Goal: Information Seeking & Learning: Learn about a topic

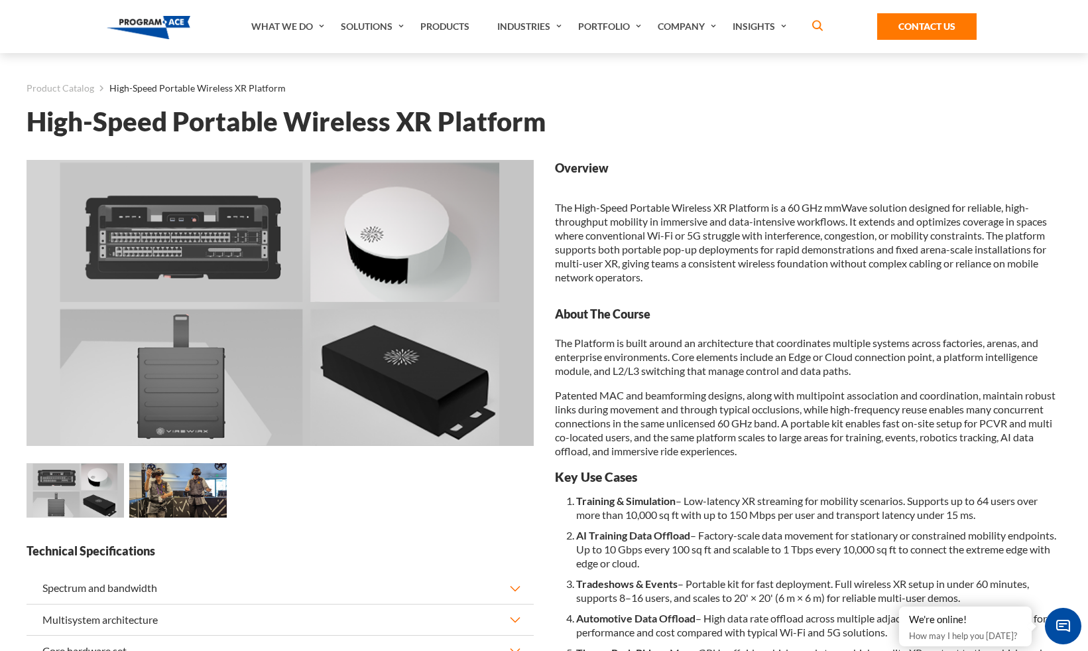
click at [777, 219] on p "The High-Speed Portable Wireless XR Platform is a 60 GHz mmWave solution design…" at bounding box center [808, 242] width 507 height 84
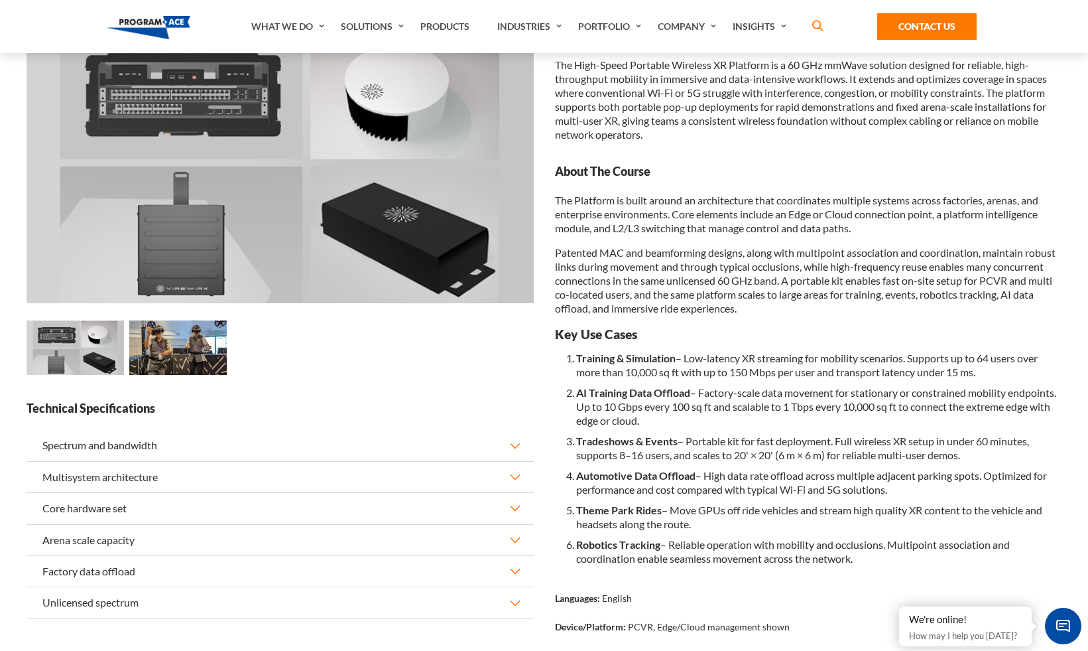
scroll to position [291, 0]
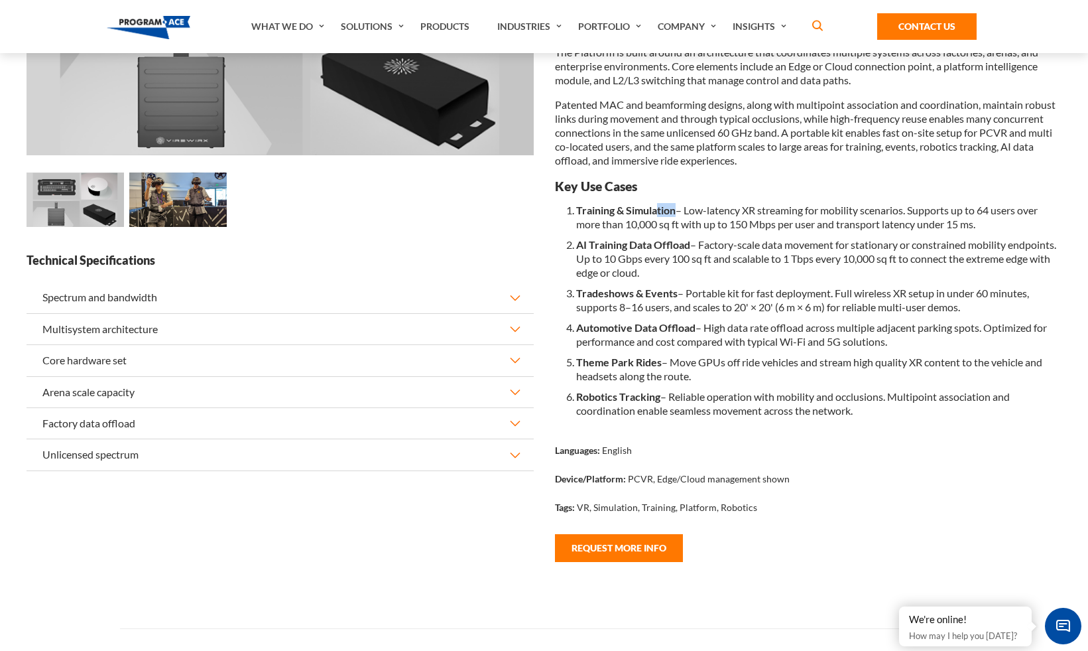
drag, startPoint x: 676, startPoint y: 213, endPoint x: 655, endPoint y: 213, distance: 20.6
click at [655, 213] on b "Training & Simulation" at bounding box center [625, 210] width 99 height 13
click at [695, 218] on li "Training & Simulation – Low-latency XR streaming for mobility scenarios. Suppor…" at bounding box center [819, 217] width 486 height 34
drag, startPoint x: 688, startPoint y: 208, endPoint x: 909, endPoint y: 210, distance: 220.9
click at [909, 210] on li "Training & Simulation – Low-latency XR streaming for mobility scenarios. Suppor…" at bounding box center [819, 217] width 486 height 34
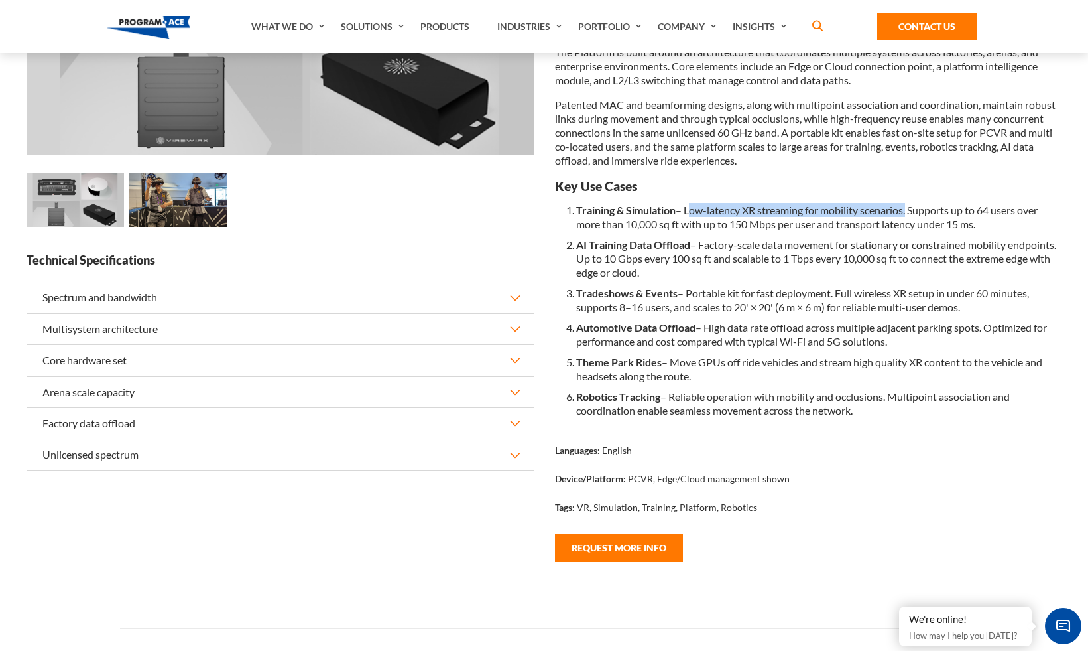
copy li "Low-latency XR streaming for mobility scenarios"
click at [623, 202] on li "Training & Simulation – Low-latency XR streaming for mobility scenarios. Suppor…" at bounding box center [819, 217] width 486 height 34
drag, startPoint x: 557, startPoint y: 188, endPoint x: 866, endPoint y: 408, distance: 379.0
click at [866, 408] on div "Overview The High-Speed Portable Wireless XR Platform is a 60 GHz mmWave soluti…" at bounding box center [809, 235] width 529 height 732
copy div "Lor Ips Dolor Sitametc & Adipiscing – Eli-seddoei TE incididun utl etdolore mag…"
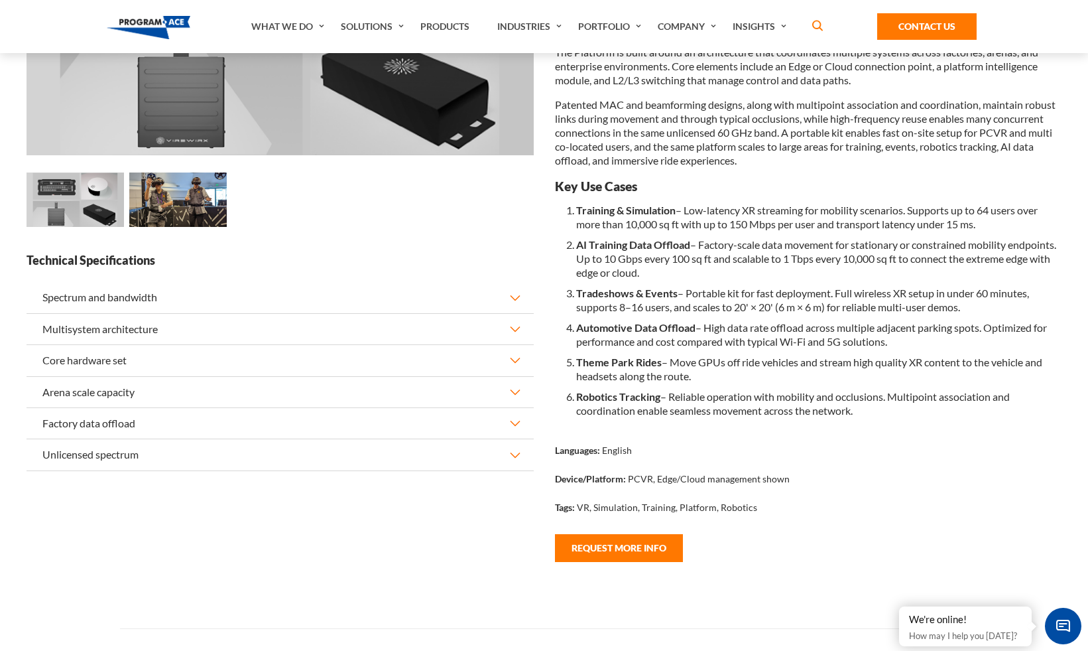
click at [913, 219] on li "Training & Simulation – Low-latency XR streaming for mobility scenarios. Suppor…" at bounding box center [819, 217] width 486 height 34
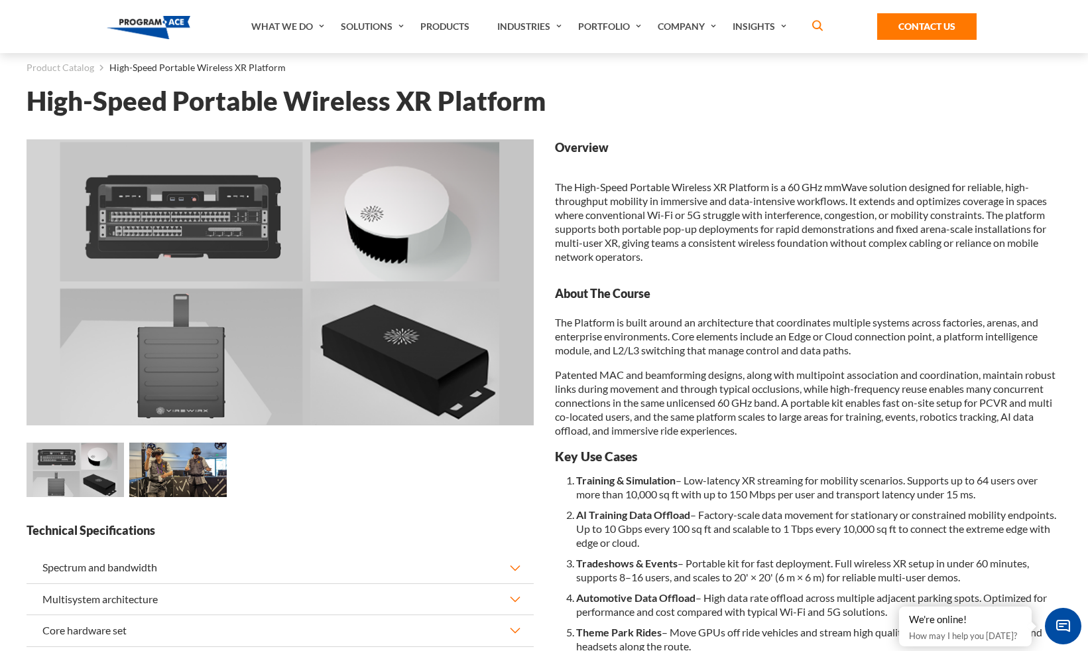
scroll to position [0, 0]
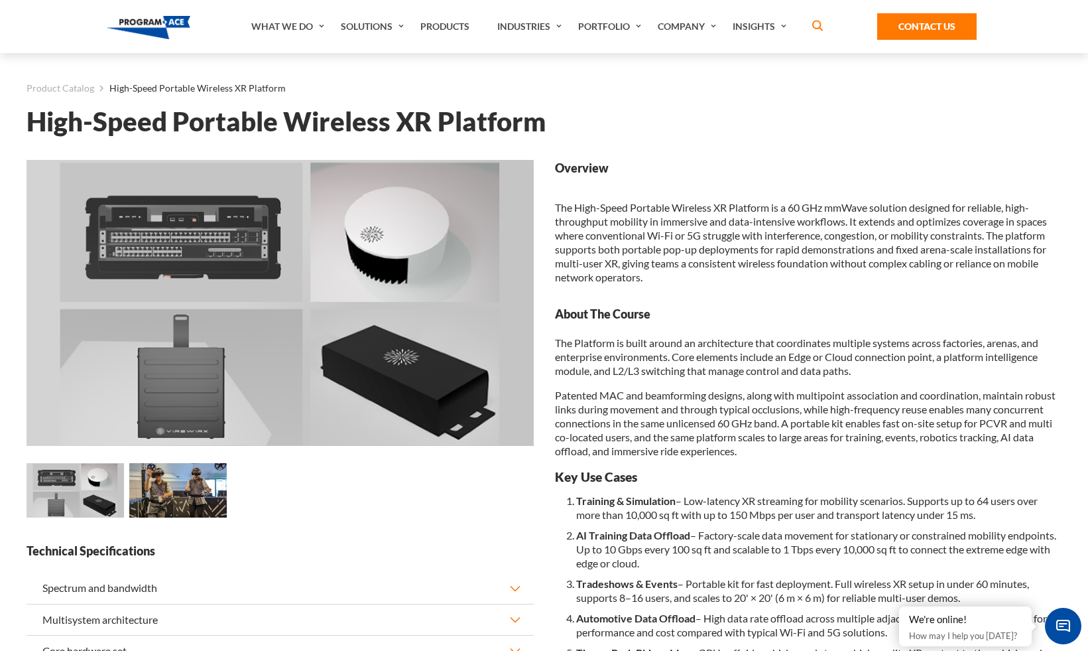
click at [340, 124] on h1 "High-Speed Portable Wireless XR Platform" at bounding box center [544, 121] width 1035 height 23
click at [701, 211] on p "The High-Speed Portable Wireless XR Platform is a 60 GHz mmWave solution design…" at bounding box center [808, 242] width 507 height 84
click at [688, 212] on p "The High-Speed Portable Wireless XR Platform is a 60 GHz mmWave solution design…" at bounding box center [808, 242] width 507 height 84
click at [743, 226] on p "The High-Speed Portable Wireless XR Platform is a 60 GHz mmWave solution design…" at bounding box center [808, 242] width 507 height 84
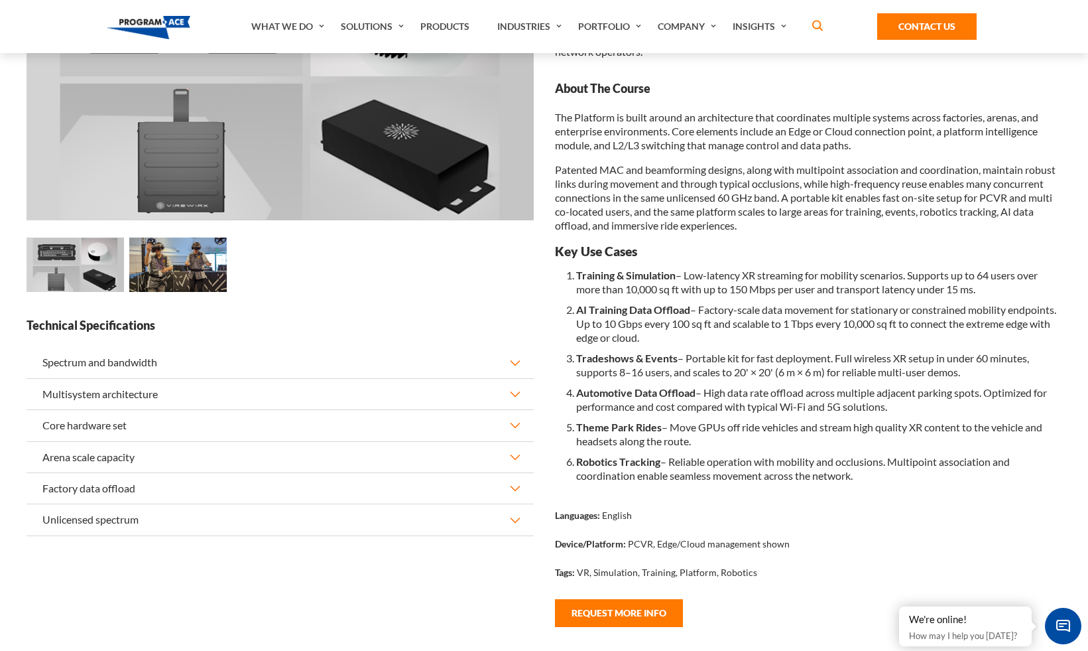
scroll to position [231, 0]
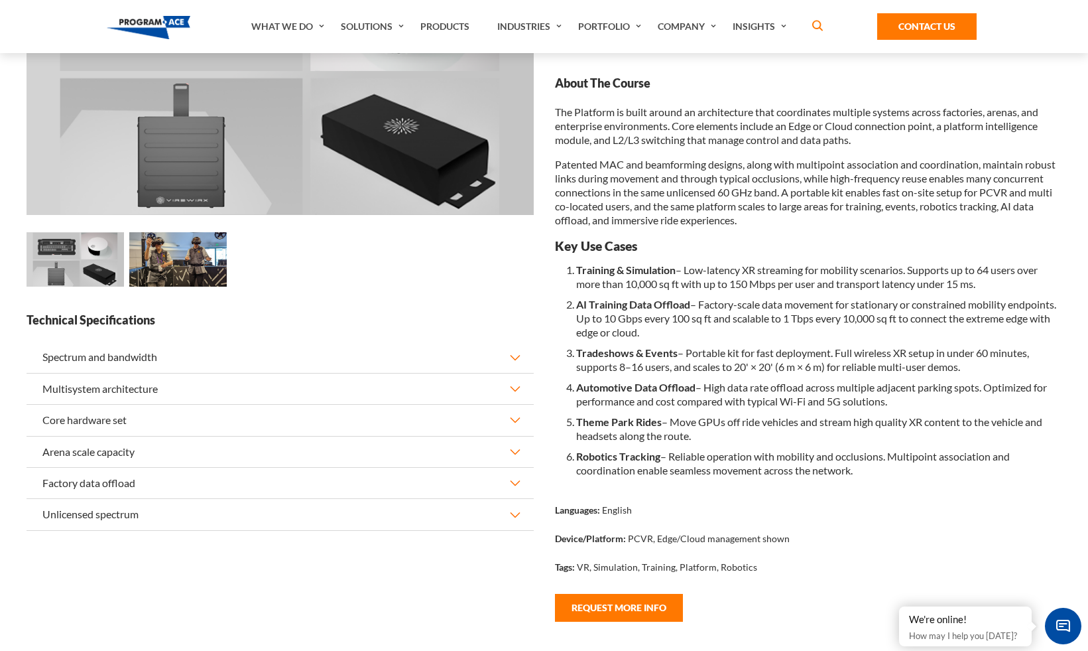
click at [851, 133] on p "The Platform is built around an architecture that coordinates multiple systems …" at bounding box center [808, 126] width 507 height 42
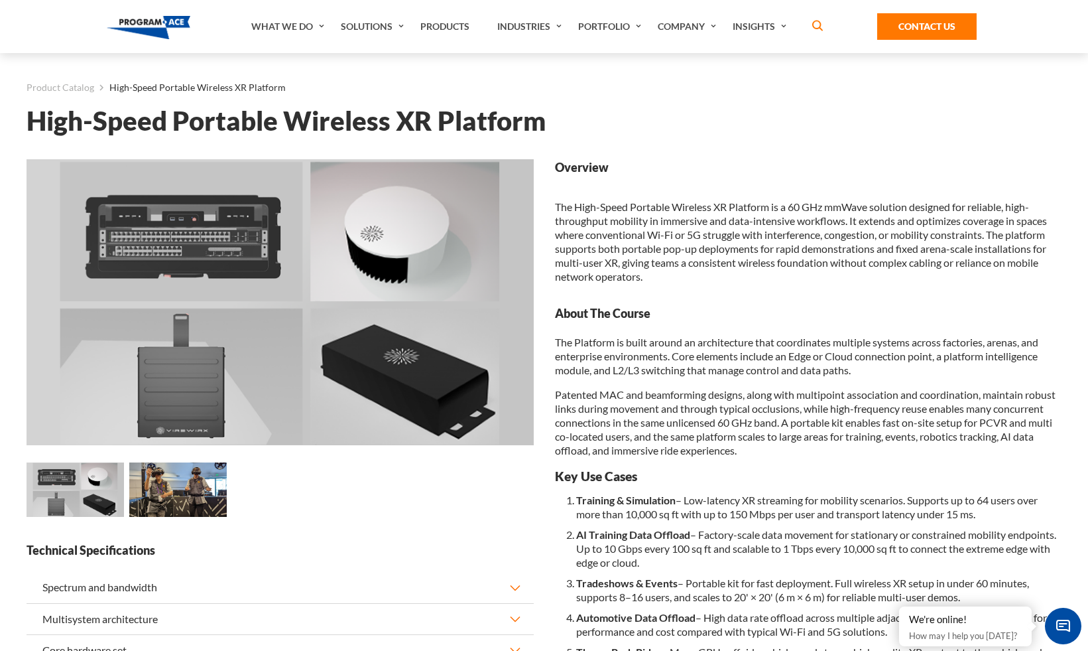
scroll to position [0, 0]
click at [513, 117] on h1 "High-Speed Portable Wireless XR Platform" at bounding box center [544, 121] width 1035 height 23
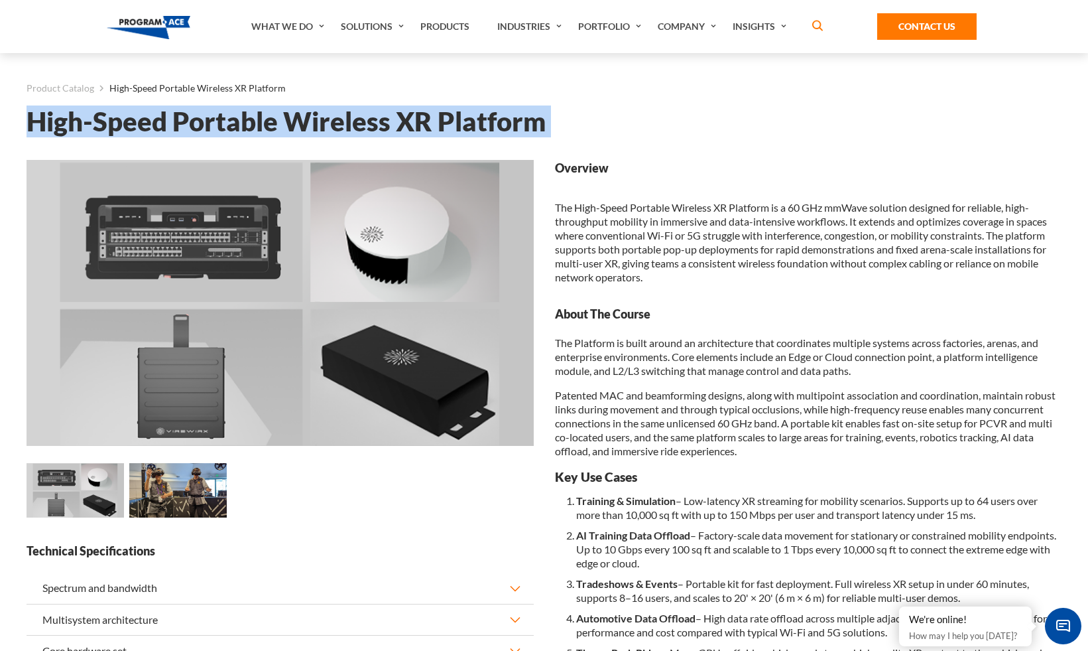
click at [513, 117] on h1 "High-Speed Portable Wireless XR Platform" at bounding box center [544, 121] width 1035 height 23
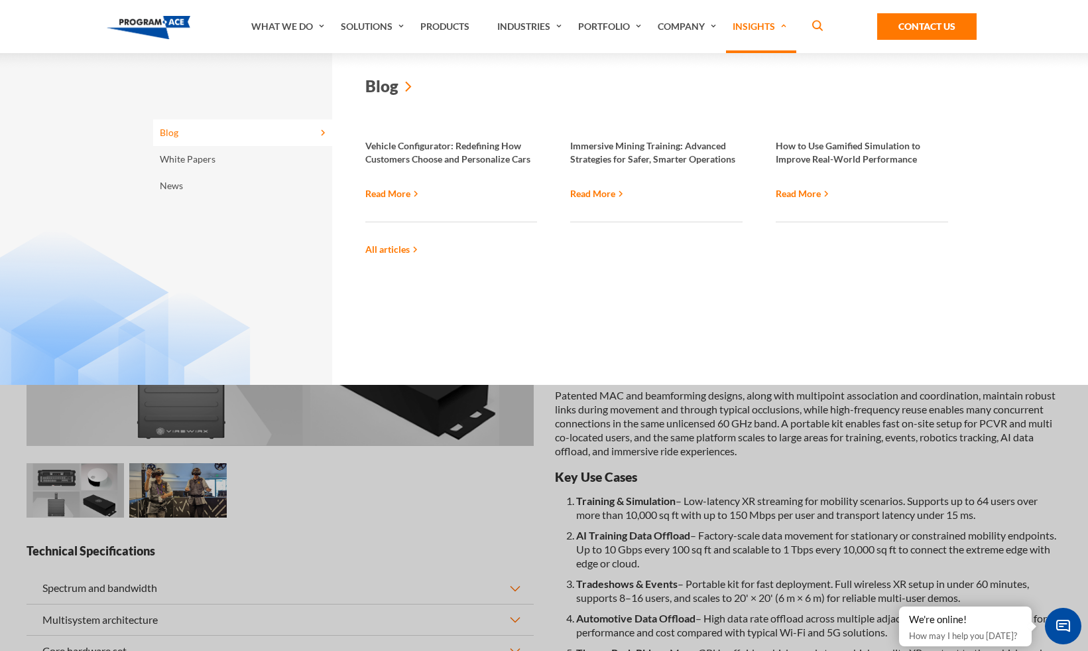
copy div "High-Speed Portable Wireless XR Platform Loading... Loading... Loading..."
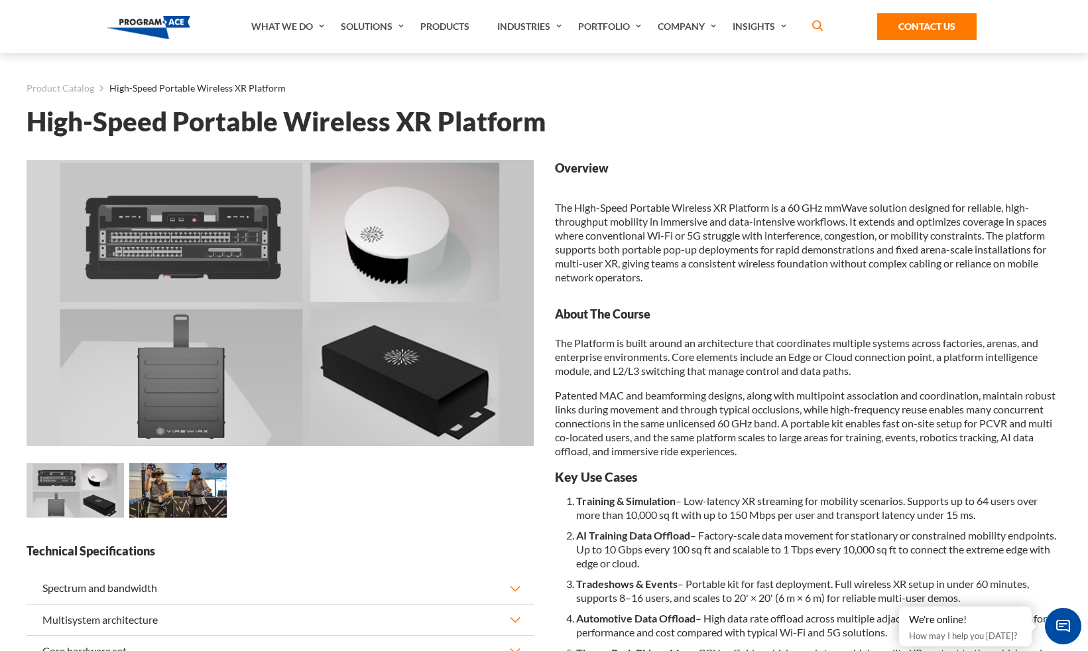
click at [783, 206] on p "The High-Speed Portable Wireless XR Platform is a 60 GHz mmWave solution design…" at bounding box center [808, 242] width 507 height 84
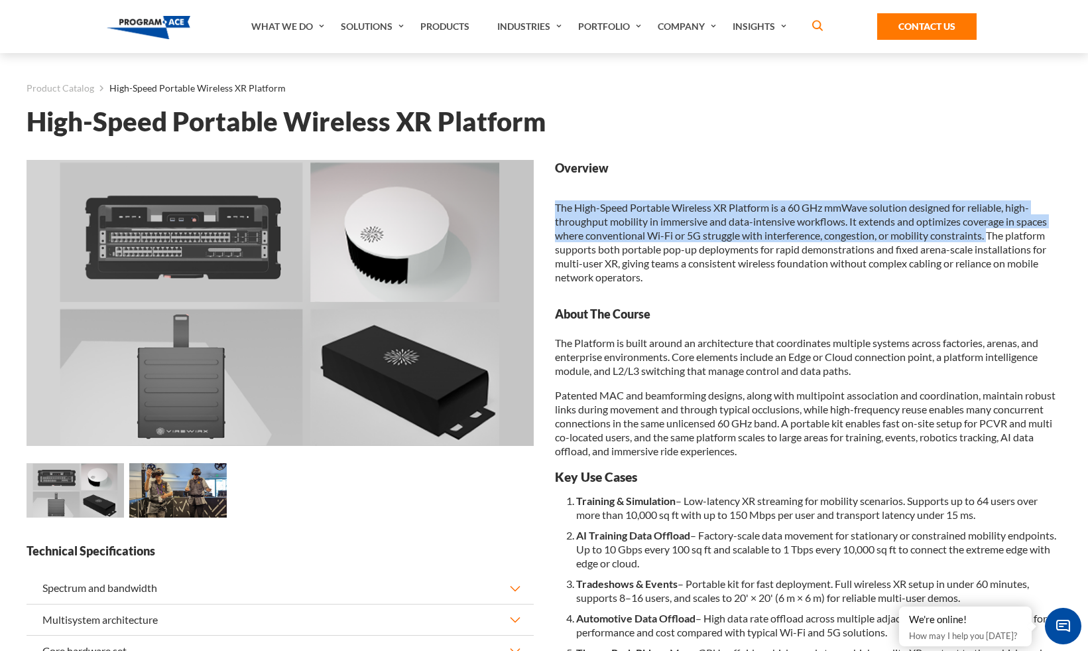
drag, startPoint x: 557, startPoint y: 209, endPoint x: 992, endPoint y: 236, distance: 436.0
click at [992, 236] on p "The High-Speed Portable Wireless XR Platform is a 60 GHz mmWave solution design…" at bounding box center [808, 242] width 507 height 84
copy p "The High-Speed Portable Wireless XR Platform is a 60 GHz mmWave solution design…"
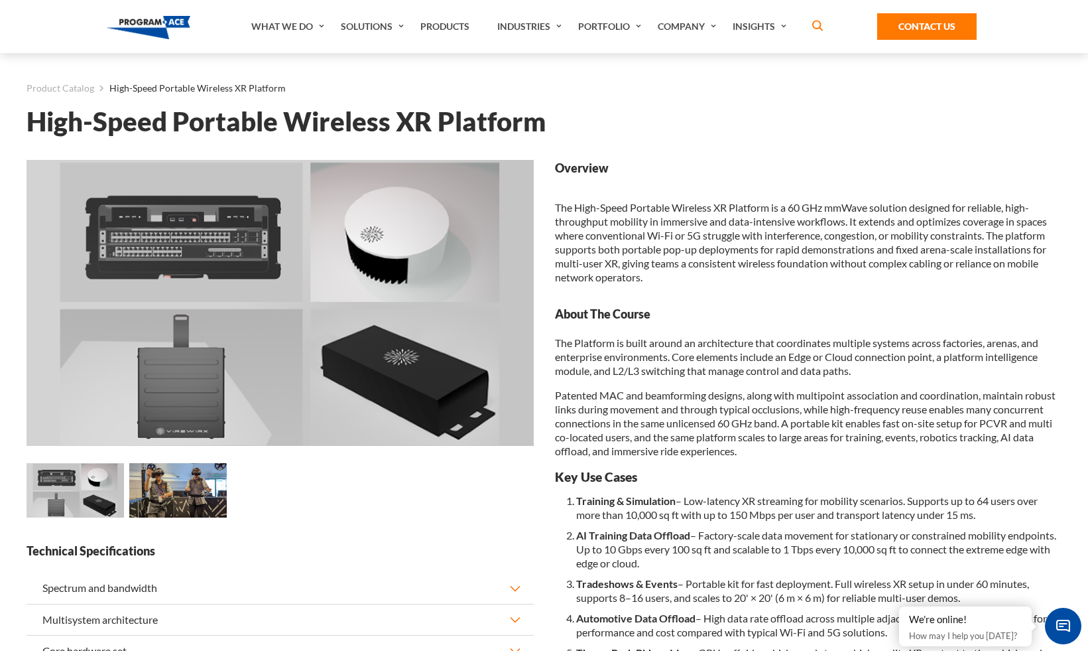
click at [405, 133] on h1 "High-Speed Portable Wireless XR Platform" at bounding box center [544, 121] width 1035 height 23
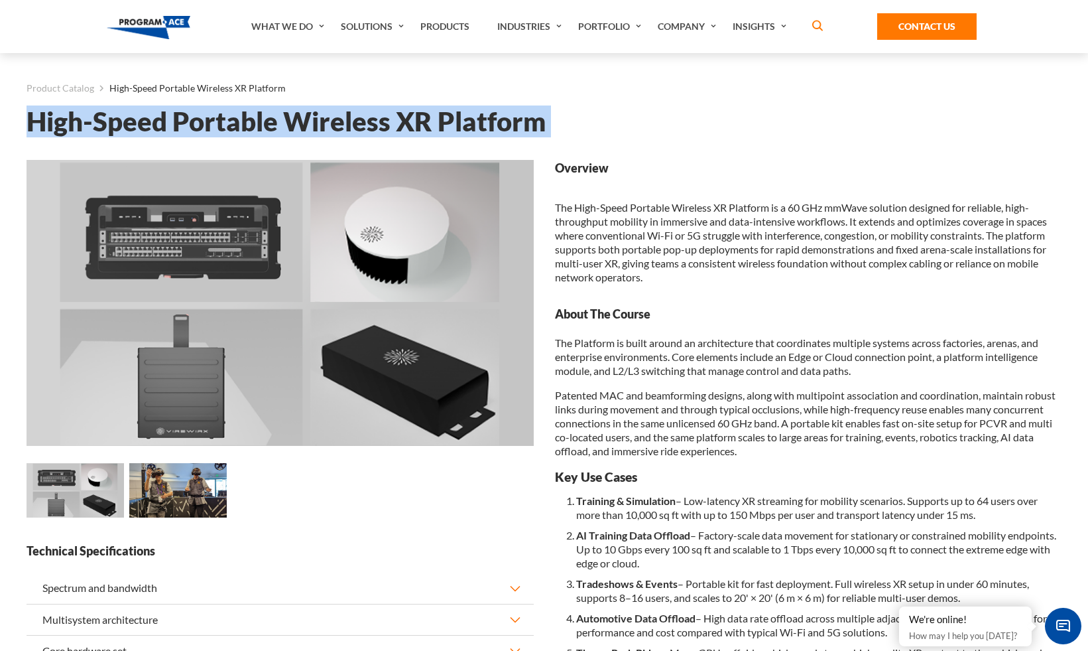
click at [405, 133] on h1 "High-Speed Portable Wireless XR Platform" at bounding box center [544, 121] width 1035 height 23
copy div "High-Speed Portable Wireless XR Platform Loading... Loading... Loading..."
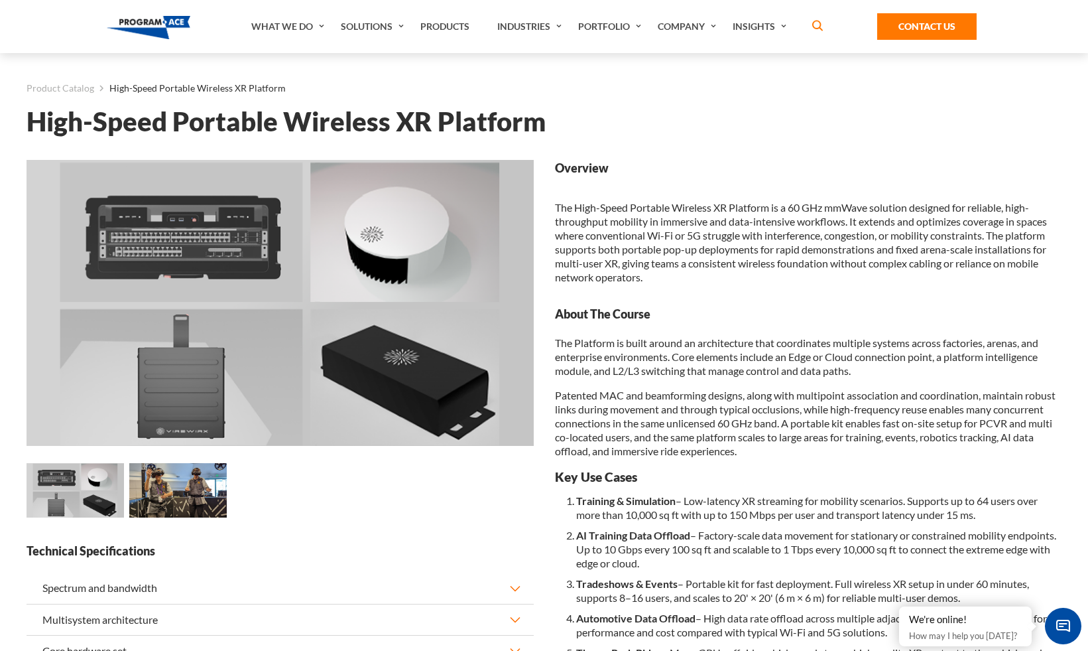
click at [661, 310] on strong "About The Course" at bounding box center [808, 314] width 507 height 17
